Goal: Task Accomplishment & Management: Complete application form

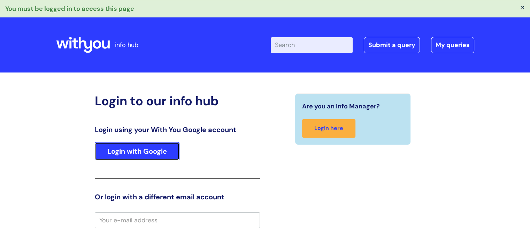
click at [123, 159] on link "Login with Google" at bounding box center [137, 151] width 85 height 18
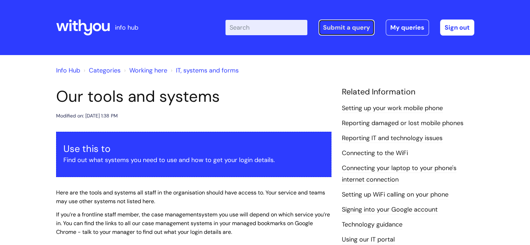
click at [339, 30] on link "Submit a query" at bounding box center [347, 28] width 56 height 16
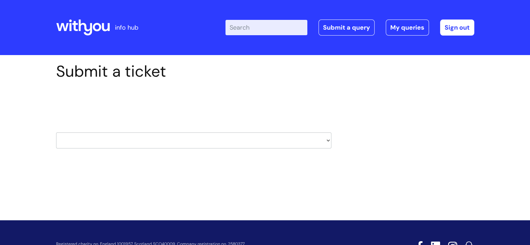
click at [137, 137] on select "HR / People IT and Support Clinical Drug Alerts Finance Accounts Data Support T…" at bounding box center [193, 140] width 275 height 16
select select "systems"
click at [56, 132] on select "HR / People IT and Support Clinical Drug Alerts Finance Accounts Data Support T…" at bounding box center [193, 140] width 275 height 16
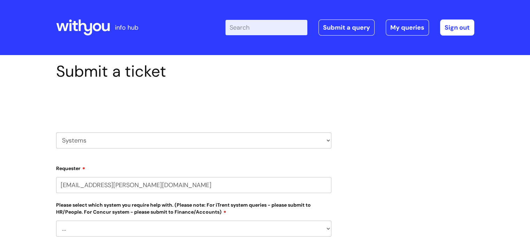
select select "80004286533"
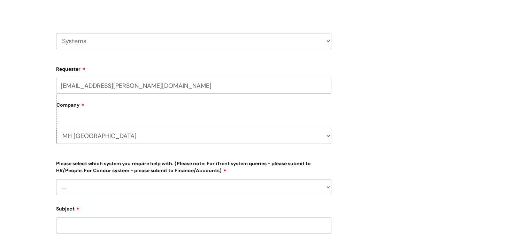
scroll to position [139, 0]
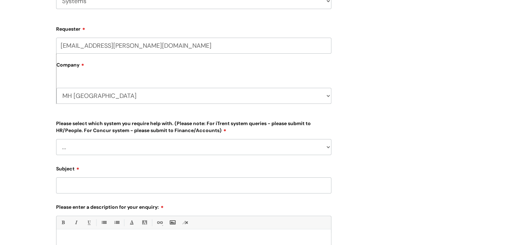
click at [94, 146] on select "... [PERSON_NAME] Helpdesk [DATE][DOMAIN_NAME] Nebula fault ILLY CarePath fault…" at bounding box center [193, 147] width 275 height 16
click at [56, 139] on select "... [PERSON_NAME] Helpdesk [DATE][DOMAIN_NAME] Nebula fault ILLY CarePath fault…" at bounding box center [193, 147] width 275 height 16
click at [96, 99] on select "MH [GEOGRAPHIC_DATA] WithYou Current Staff" at bounding box center [193, 96] width 275 height 16
click at [72, 147] on select "... [PERSON_NAME] Helpdesk [DATE][DOMAIN_NAME] Nebula fault ILLY CarePath fault…" at bounding box center [193, 147] width 275 height 16
click at [79, 149] on select "... [PERSON_NAME] Helpdesk [DATE][DOMAIN_NAME] Nebula fault ILLY CarePath fault…" at bounding box center [193, 147] width 275 height 16
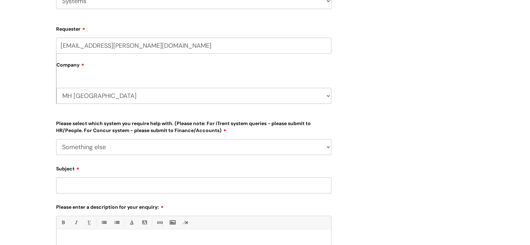
click at [80, 149] on select "... [PERSON_NAME] Helpdesk [DATE][DOMAIN_NAME] Nebula fault ILLY CarePath fault…" at bounding box center [193, 147] width 275 height 16
select select "Other Case Management System"
click at [56, 139] on select "... [PERSON_NAME] Helpdesk [DATE][DOMAIN_NAME] Nebula fault ILLY CarePath fault…" at bounding box center [193, 147] width 275 height 16
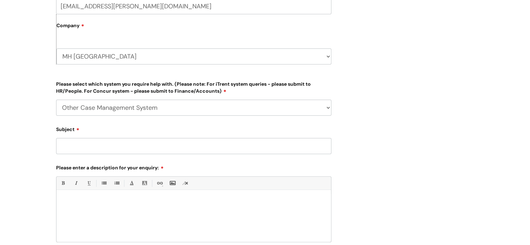
scroll to position [209, 0]
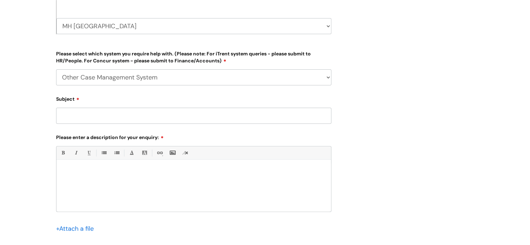
click at [65, 114] on input "Subject" at bounding box center [193, 116] width 275 height 16
type input "IAPTUS"
click at [85, 170] on p at bounding box center [194, 172] width 264 height 6
click at [85, 170] on p "HI" at bounding box center [194, 172] width 264 height 6
click at [90, 178] on p "Please can" at bounding box center [194, 178] width 264 height 6
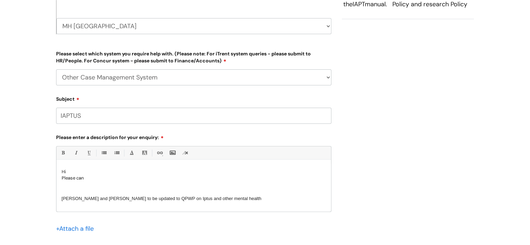
drag, startPoint x: 199, startPoint y: 199, endPoint x: 223, endPoint y: 189, distance: 26.4
click at [181, 187] on div "Hi Please can [PERSON_NAME] and [PERSON_NAME] to be updated to QPWP on Iptus an…" at bounding box center [193, 187] width 275 height 48
click at [254, 198] on div "Hi Please can [PERSON_NAME] and [PERSON_NAME] to be updated to QPWP on Iptus an…" at bounding box center [193, 187] width 275 height 48
click at [86, 176] on p "Please can" at bounding box center [194, 178] width 264 height 6
click at [63, 200] on span "[PERSON_NAME] and [PERSON_NAME] to be updated to QPWP on Iptus and other mental…" at bounding box center [172, 198] width 220 height 5
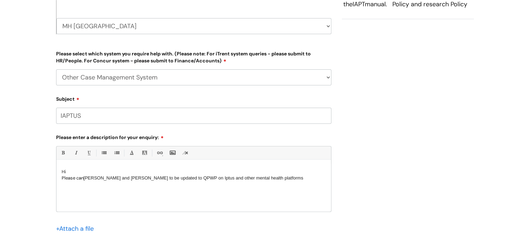
click at [151, 178] on span "[PERSON_NAME] and [PERSON_NAME] to be updated to QPWP on Iptus and other mental…" at bounding box center [194, 177] width 220 height 5
click at [218, 180] on span "[PERSON_NAME] and [PERSON_NAME] to be updated to QPWP on Iptus and other mental…" at bounding box center [194, 177] width 220 height 5
drag, startPoint x: 216, startPoint y: 179, endPoint x: 204, endPoint y: 187, distance: 14.2
click at [198, 185] on div "Hi Please can [PERSON_NAME] and [PERSON_NAME] to be updated to QPWP on Iptus an…" at bounding box center [193, 187] width 275 height 48
click at [215, 177] on span "[PERSON_NAME] and [PERSON_NAME] to be updated to QPWP on Iptus and other mental…" at bounding box center [194, 177] width 220 height 5
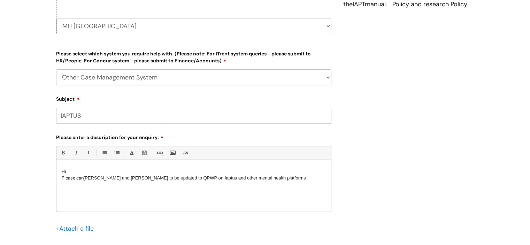
click at [78, 172] on p "Hi" at bounding box center [194, 172] width 264 height 6
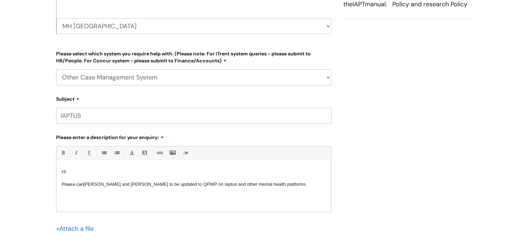
click at [304, 185] on p "Please can [PERSON_NAME] and [PERSON_NAME] to be updated to QPWP on Iaptus and …" at bounding box center [194, 184] width 264 height 6
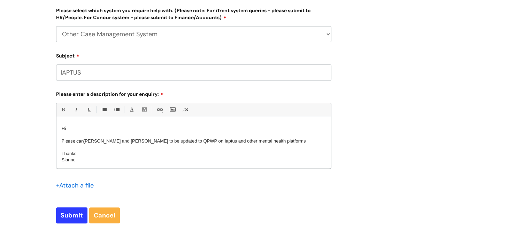
scroll to position [348, 0]
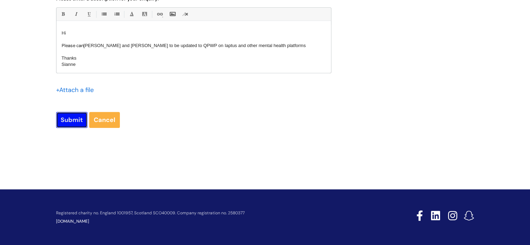
click at [74, 123] on input "Submit" at bounding box center [71, 120] width 31 height 16
type input "Please Wait..."
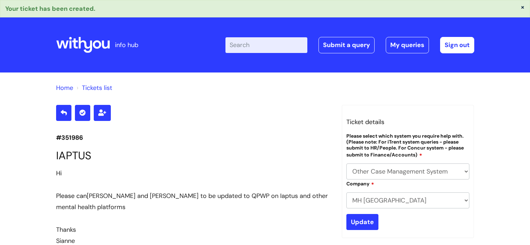
select select "Other Case Management System"
